Goal: Ask a question: Seek information or help from site administrators or community

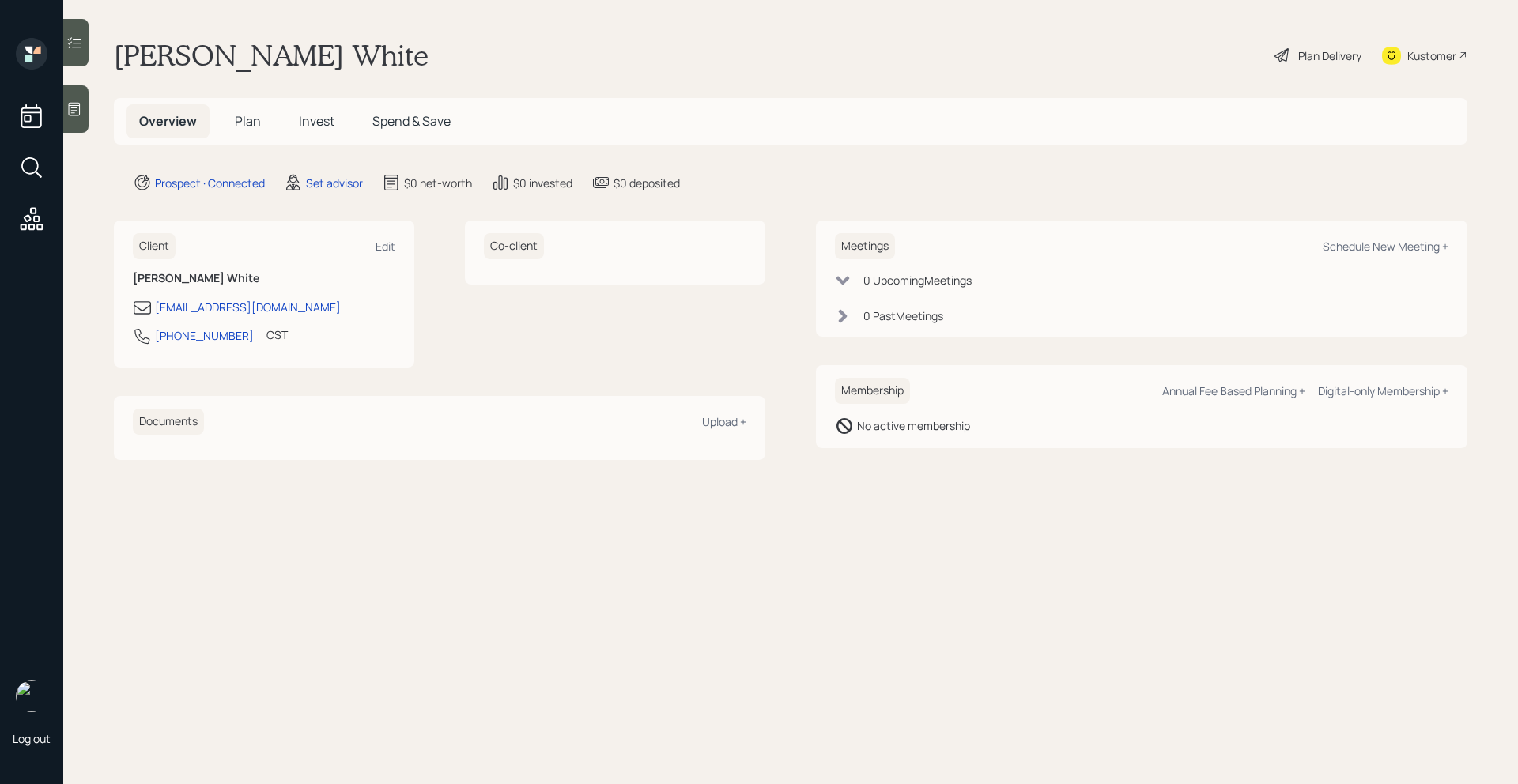
click at [101, 106] on main "[PERSON_NAME] White Plan Delivery Kustomer Overview Plan Invest Spend & Save Pr…" at bounding box center [790, 392] width 1455 height 784
click at [98, 106] on main "[PERSON_NAME] White Plan Delivery Kustomer Overview Plan Invest Spend & Save Pr…" at bounding box center [790, 392] width 1455 height 784
click at [91, 105] on main "[PERSON_NAME] White Plan Delivery Kustomer Overview Plan Invest Spend & Save Pr…" at bounding box center [790, 392] width 1455 height 784
click at [80, 101] on icon at bounding box center [75, 109] width 16 height 16
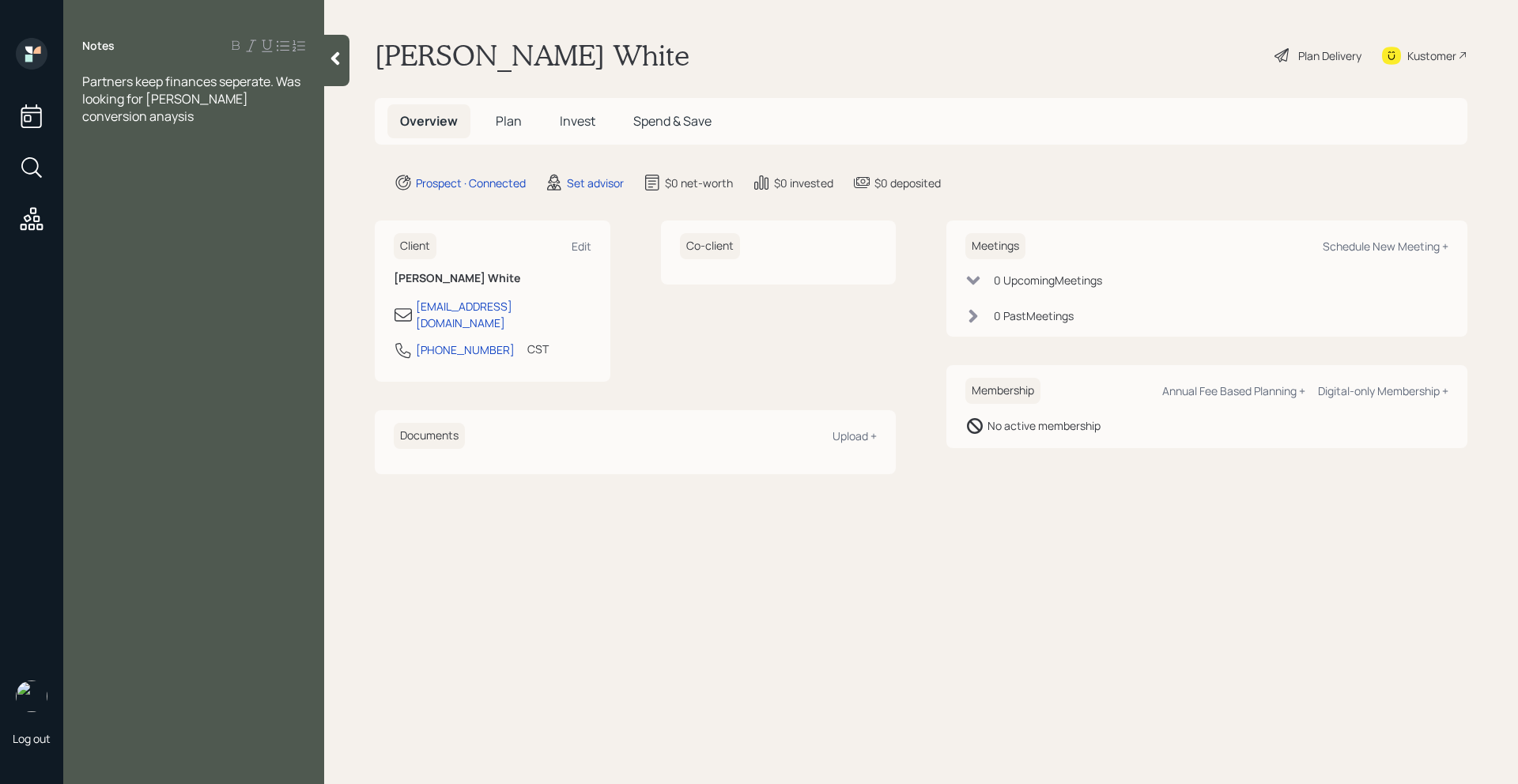
click at [253, 76] on span "Partners keep finances seperate. Was looking for [PERSON_NAME] conversion anays…" at bounding box center [193, 98] width 221 height 52
click at [254, 79] on span "Partners keep finances seperate. Was looking for [PERSON_NAME] conversion anays…" at bounding box center [193, 98] width 221 height 52
click at [249, 87] on span "Partners keep finances seperate. Was looking for [PERSON_NAME] conversion anays…" at bounding box center [193, 98] width 221 height 52
click at [243, 84] on span "Partners keep finances seperate. Was looking for [PERSON_NAME] conversion anays…" at bounding box center [193, 98] width 221 height 52
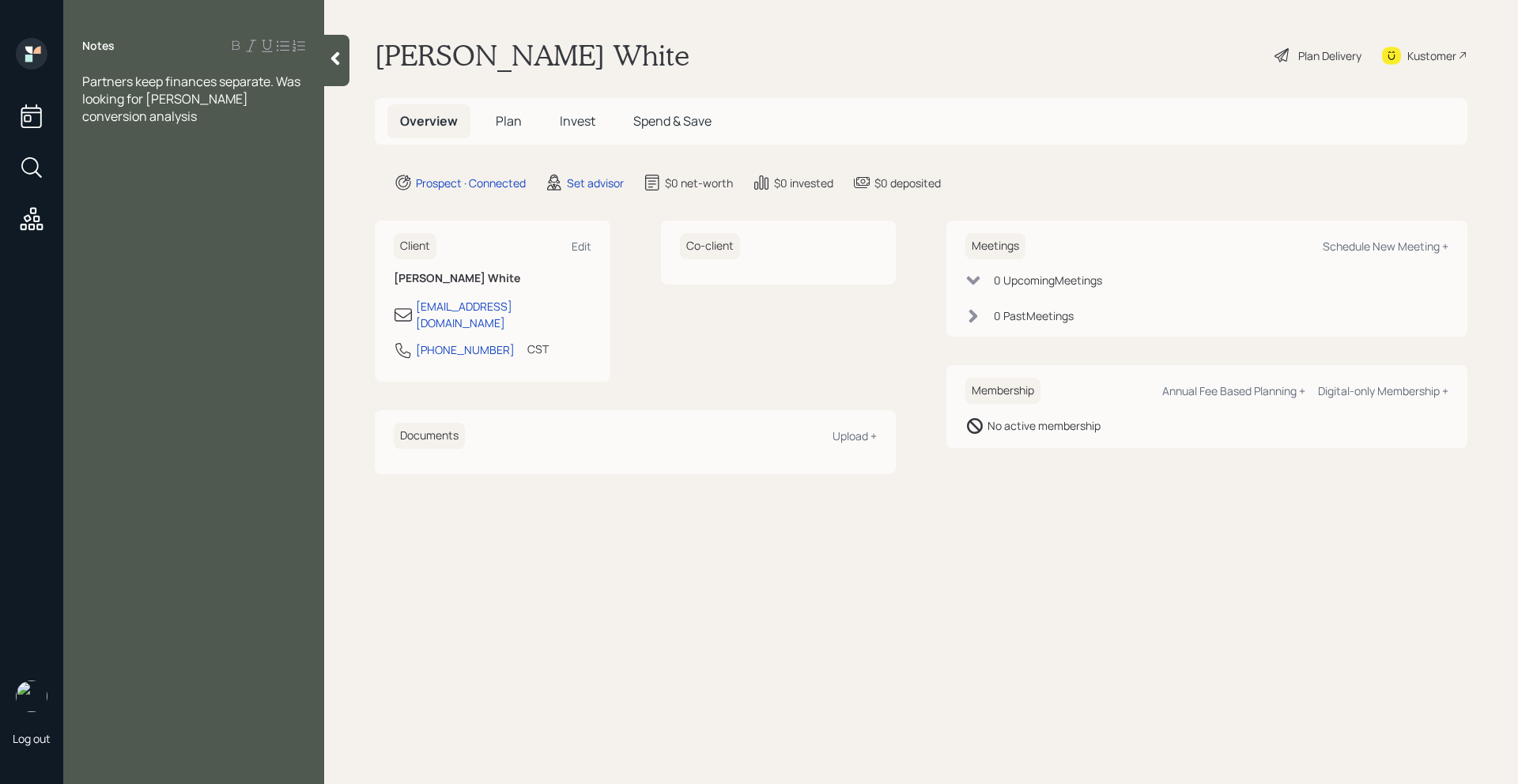
click at [340, 67] on div at bounding box center [337, 60] width 26 height 51
